Goal: Information Seeking & Learning: Learn about a topic

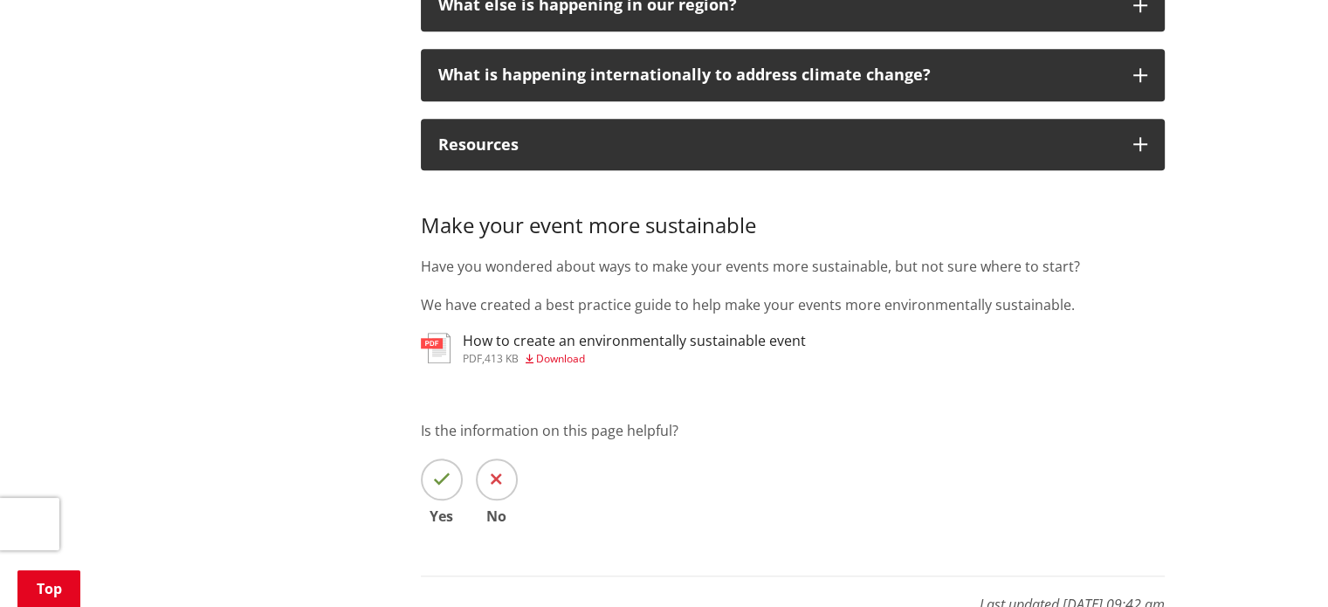
scroll to position [1688, 0]
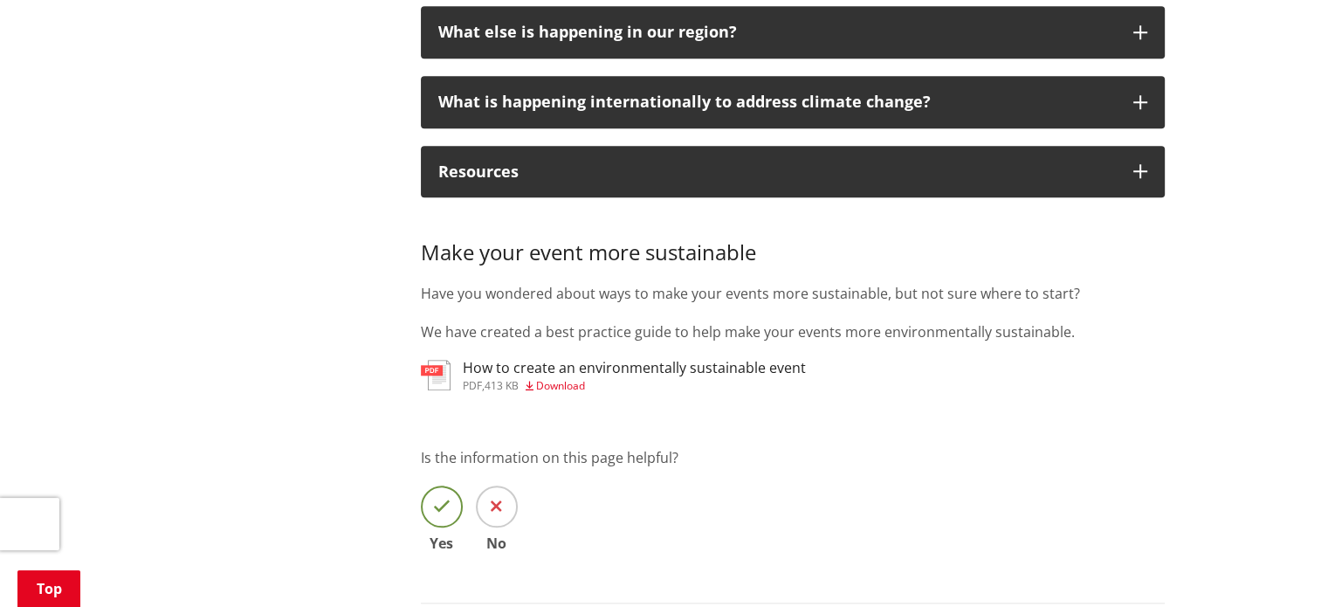
click at [436, 498] on icon at bounding box center [441, 506] width 17 height 17
click at [0, 0] on input "Yes" at bounding box center [0, 0] width 0 height 0
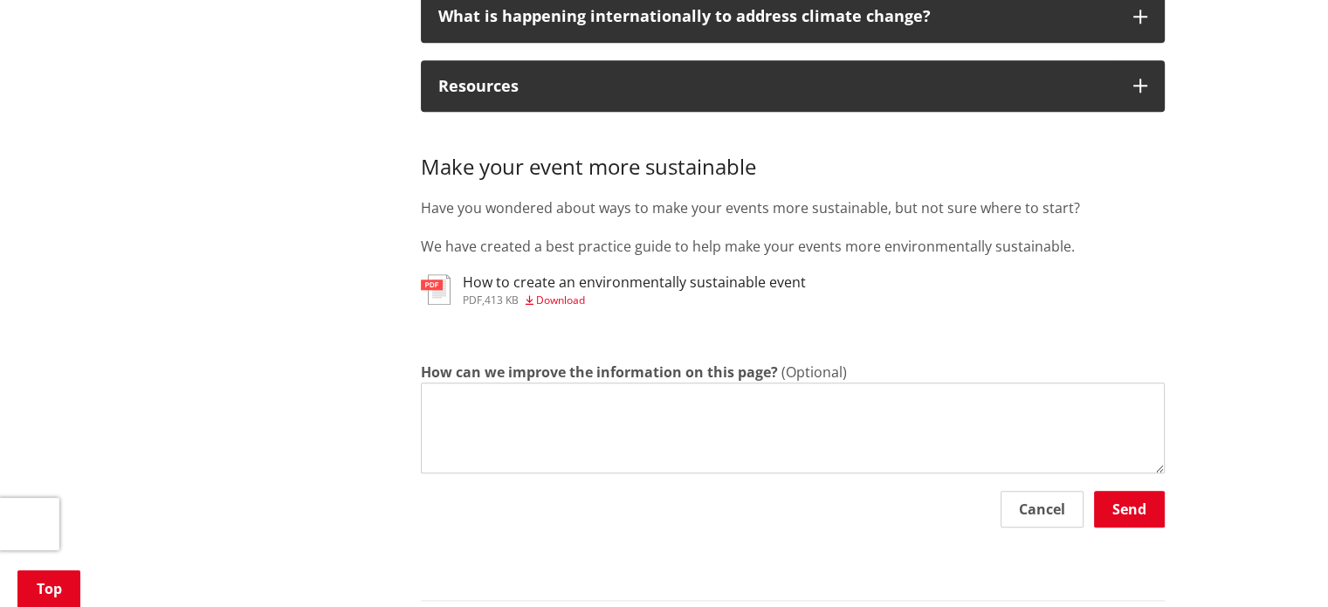
scroll to position [1776, 0]
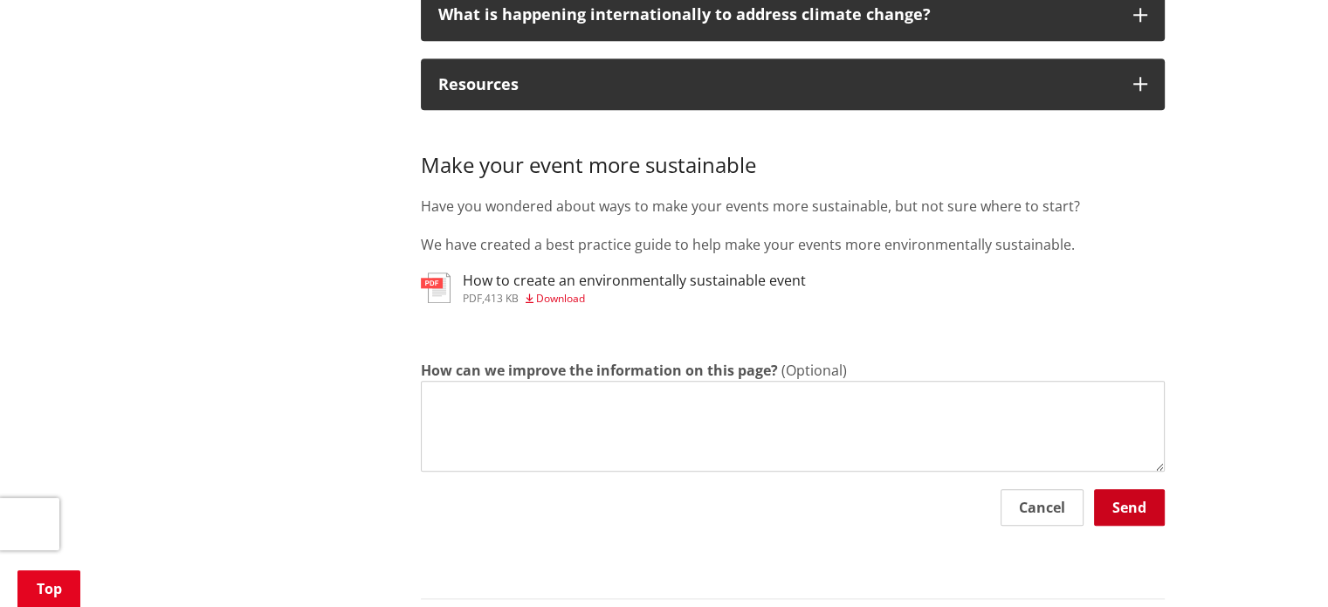
click at [1125, 489] on button "Send" at bounding box center [1129, 507] width 71 height 37
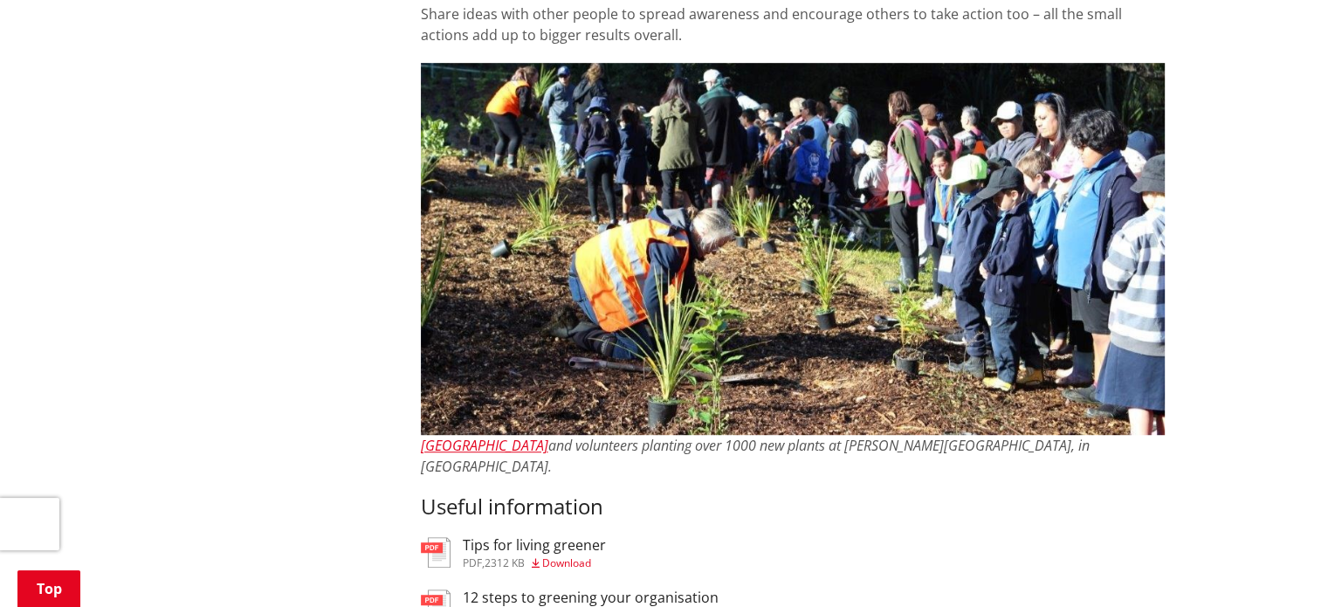
scroll to position [1252, 0]
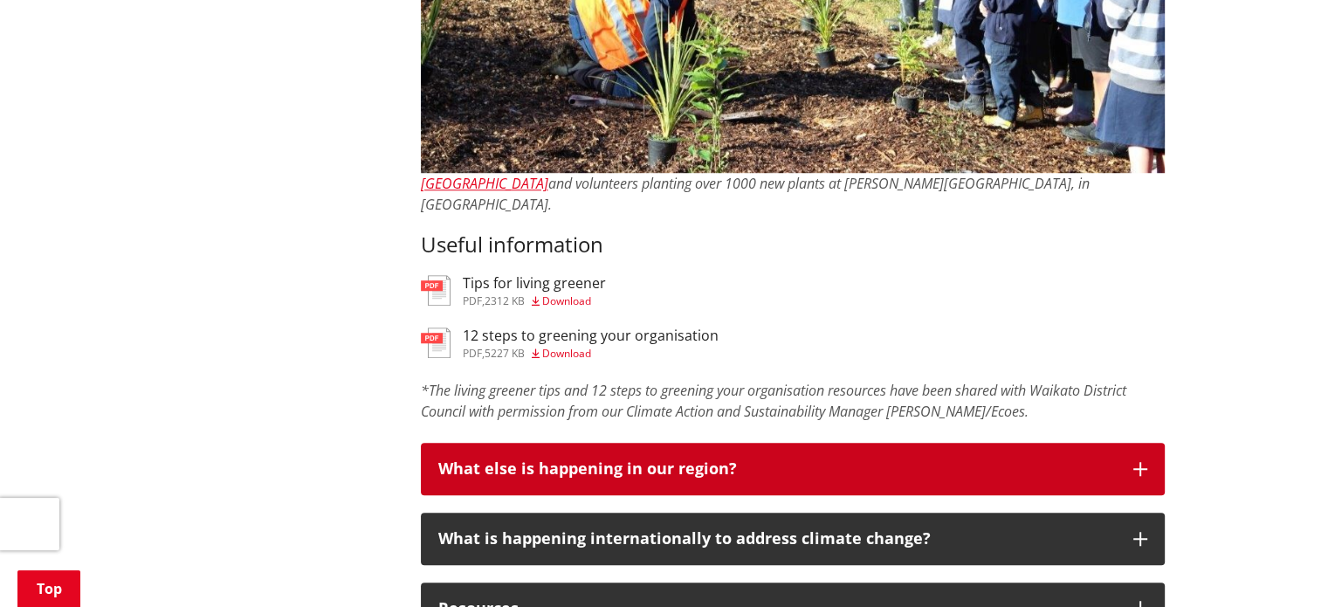
click at [1142, 462] on icon "button" at bounding box center [1140, 469] width 14 height 14
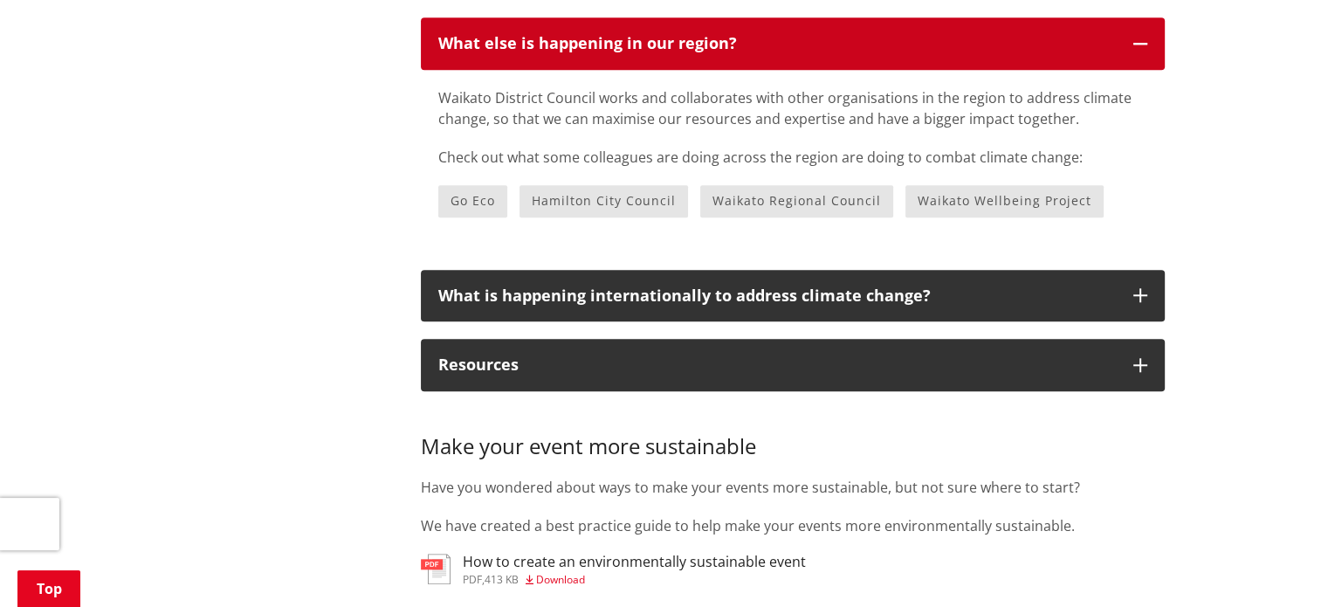
scroll to position [1688, 0]
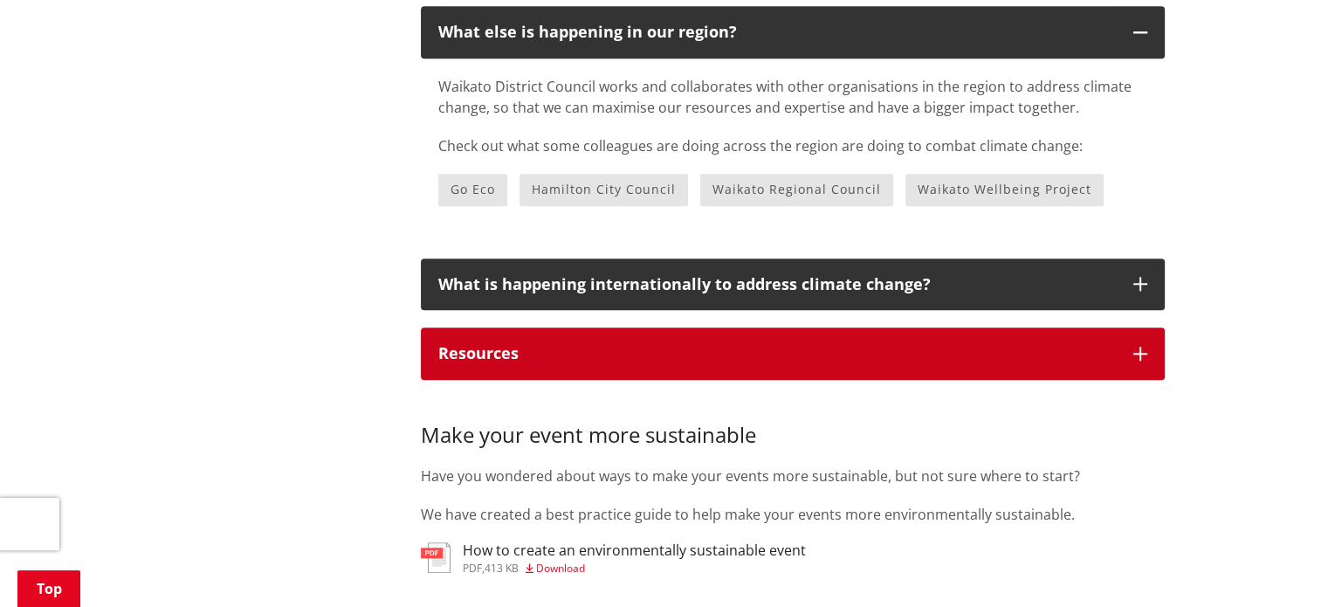
click at [1137, 347] on icon "button" at bounding box center [1140, 354] width 14 height 14
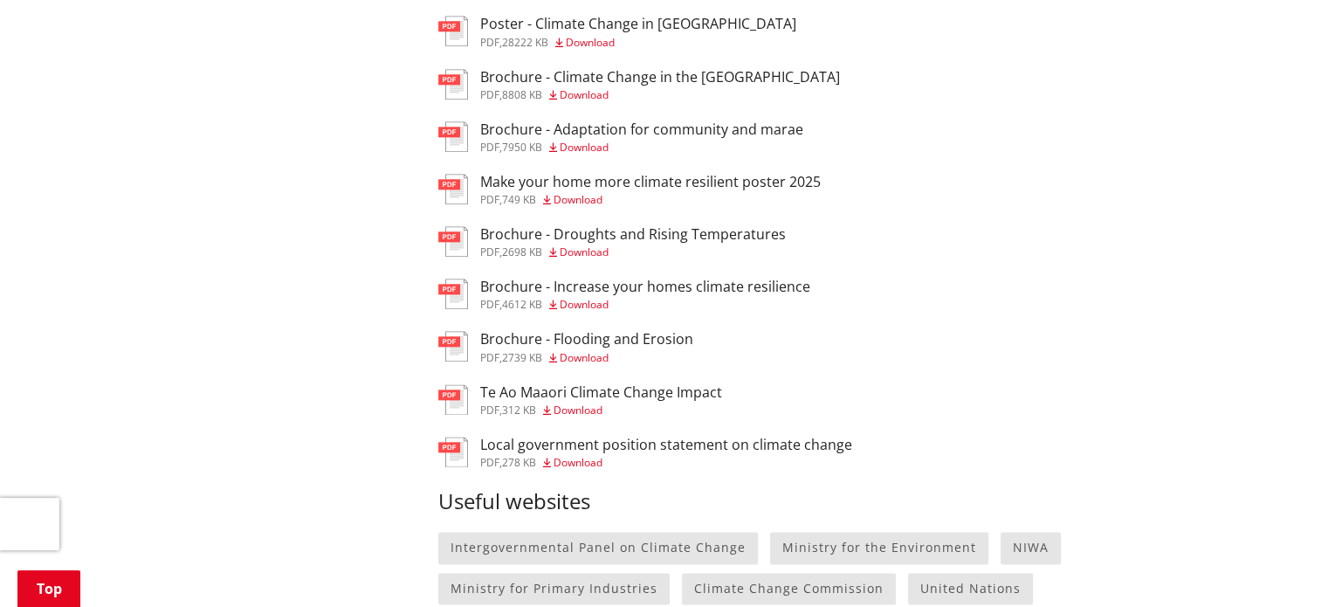
scroll to position [2125, 0]
click at [681, 434] on h3 "Local government position statement on climate change" at bounding box center [666, 442] width 372 height 17
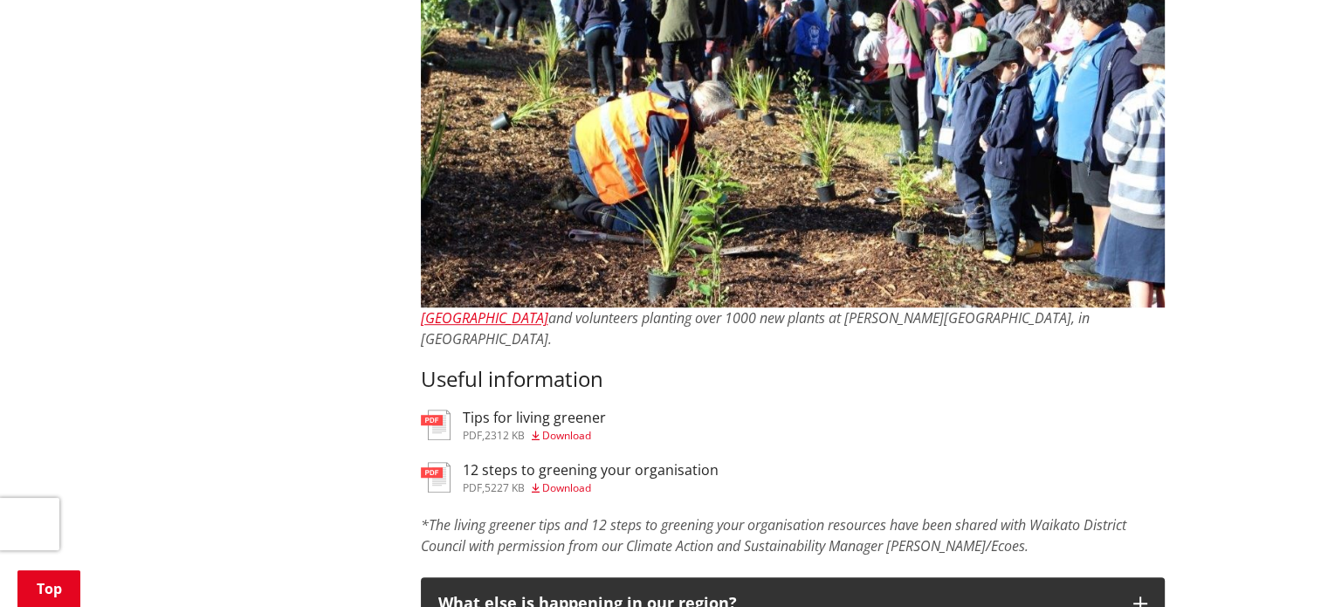
scroll to position [1077, 0]
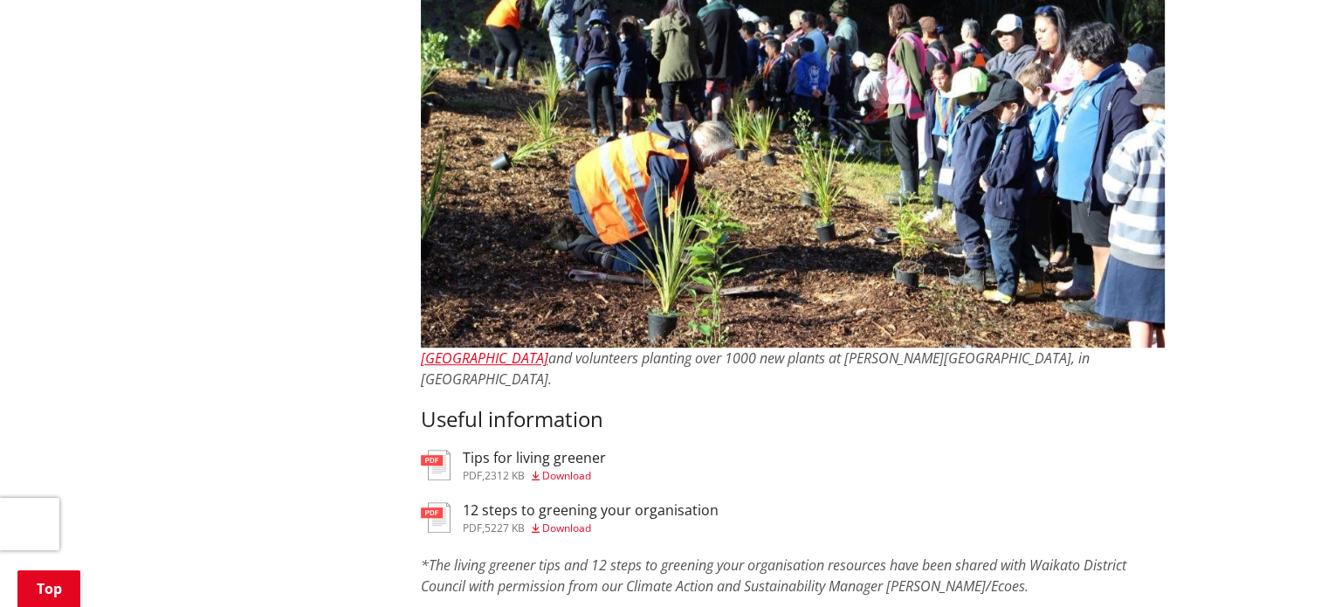
click at [573, 450] on h3 "Tips for living greener" at bounding box center [534, 458] width 143 height 17
